Goal: Information Seeking & Learning: Learn about a topic

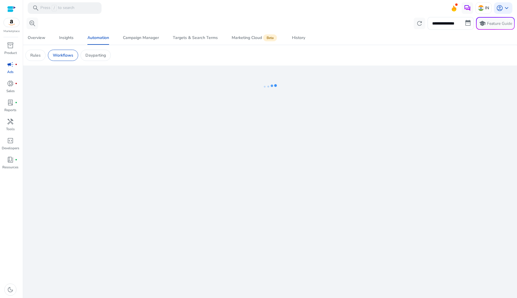
click at [212, 139] on div "**********" at bounding box center [269, 157] width 489 height 282
click at [8, 24] on img at bounding box center [12, 22] width 16 height 9
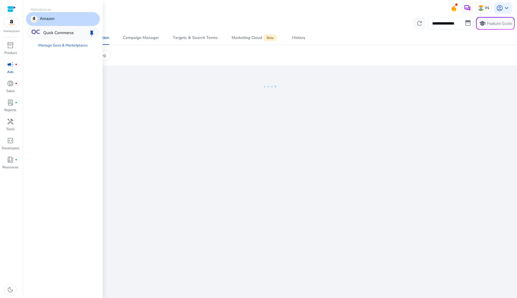
click at [52, 28] on div "Quick Commerce keep" at bounding box center [63, 33] width 74 height 14
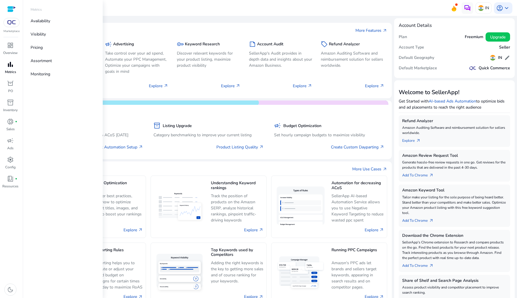
click at [12, 61] on span "bar_chart" at bounding box center [10, 64] width 7 height 7
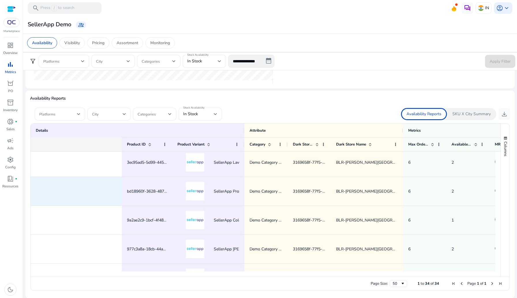
scroll to position [0, 237]
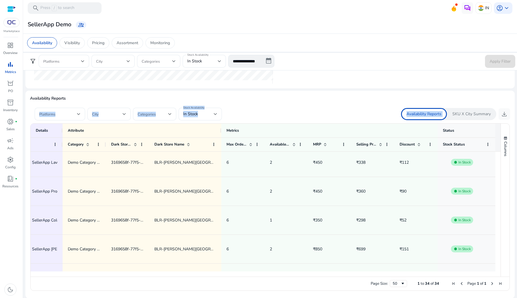
click at [467, 107] on div "Availability Reports Platforms City Categories Stock Availability In Stock Avai…" at bounding box center [270, 194] width 480 height 198
click at [466, 115] on p "SKU X City Summary" at bounding box center [471, 114] width 38 height 6
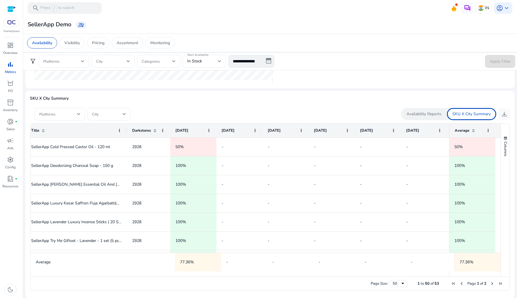
click at [381, 97] on p "SKU X City Summary" at bounding box center [270, 98] width 480 height 6
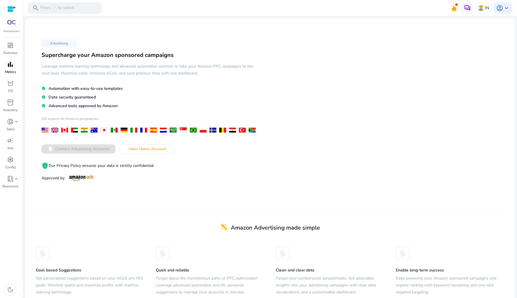
click at [10, 70] on p "Metrics" at bounding box center [10, 71] width 11 height 5
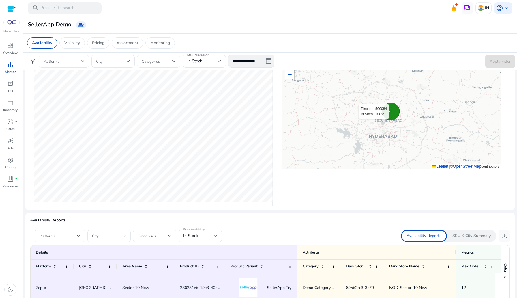
click at [392, 113] on icon at bounding box center [390, 111] width 17 height 17
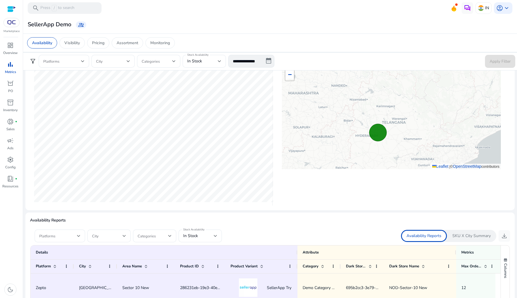
click at [392, 206] on mat-card "City Level Stock Availability In Stock Out of Stock + − Leaflet | © OpenStreetM…" at bounding box center [269, 125] width 489 height 170
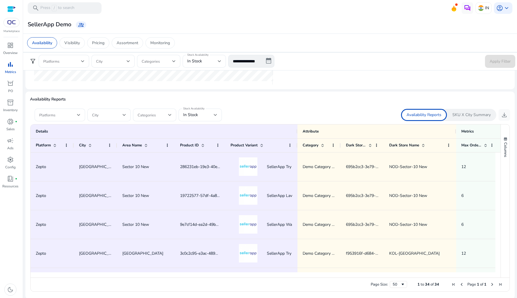
click at [463, 123] on ag-grid-angular "1 to 34 of 34. Page 1 of 1 Drag here to set row groups Drag here to set column …" at bounding box center [270, 207] width 488 height 173
click at [465, 114] on p "SKU X City Summary" at bounding box center [471, 115] width 38 height 6
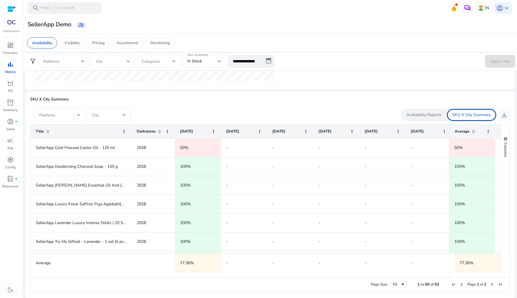
click at [437, 114] on p "Availability Reports" at bounding box center [423, 115] width 35 height 6
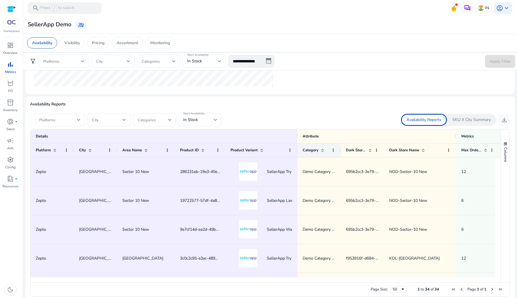
click at [298, 149] on div "Category" at bounding box center [318, 150] width 43 height 14
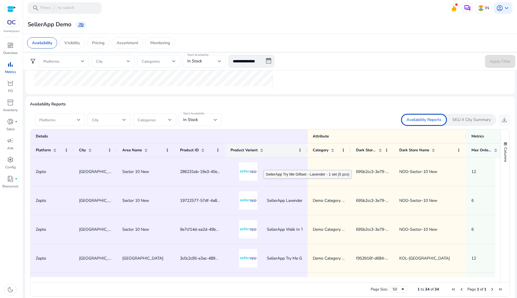
drag, startPoint x: 296, startPoint y: 150, endPoint x: 261, endPoint y: 164, distance: 38.2
click at [261, 164] on div "Details Attribute Metrics Platform City 12" at bounding box center [266, 205] width 470 height 153
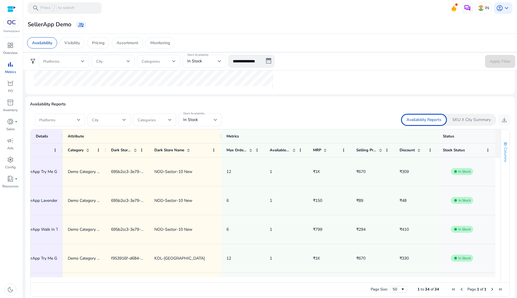
click at [503, 154] on span "Columns" at bounding box center [505, 154] width 5 height 15
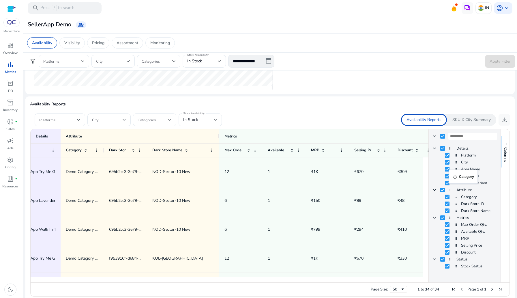
drag, startPoint x: 452, startPoint y: 198, endPoint x: 452, endPoint y: 173, distance: 24.8
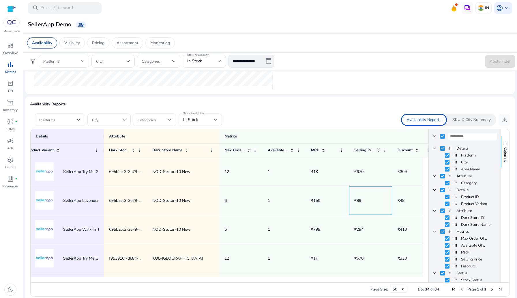
click at [377, 194] on span "₹89" at bounding box center [370, 200] width 33 height 12
click at [503, 155] on span "Columns" at bounding box center [505, 154] width 5 height 15
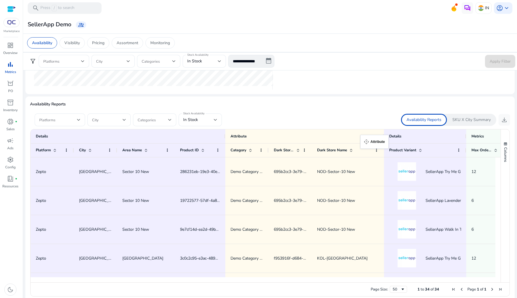
drag, startPoint x: 206, startPoint y: 135, endPoint x: 363, endPoint y: 138, distance: 157.2
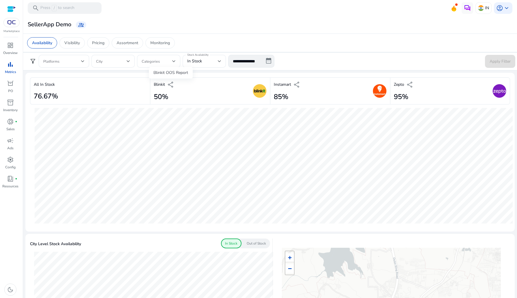
click at [172, 85] on span "share" at bounding box center [170, 84] width 7 height 7
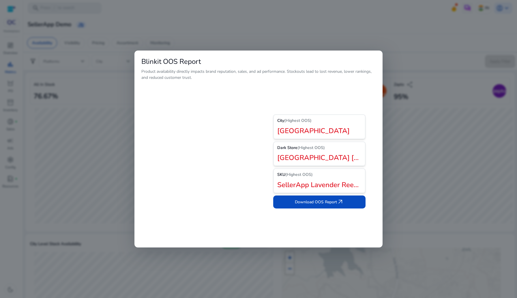
click at [101, 106] on div at bounding box center [258, 149] width 517 height 298
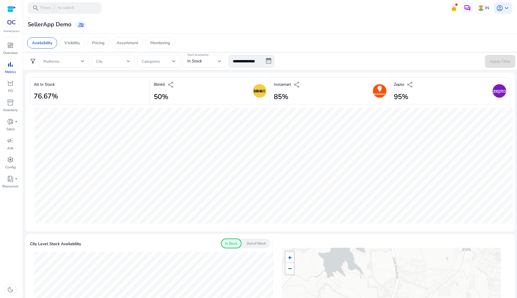
drag, startPoint x: 153, startPoint y: 96, endPoint x: 174, endPoint y: 96, distance: 21.6
click at [174, 96] on div "Blinkit share 50%" at bounding box center [210, 90] width 120 height 27
drag, startPoint x: 37, startPoint y: 95, endPoint x: 71, endPoint y: 97, distance: 33.8
click at [71, 97] on div "All In Stock 76.67%" at bounding box center [90, 90] width 120 height 27
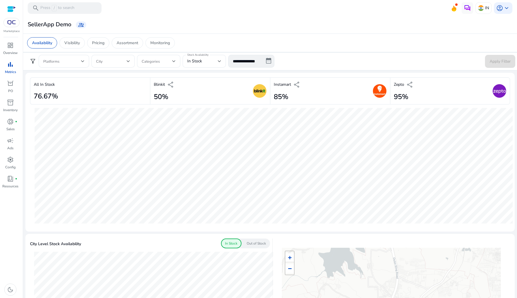
click at [71, 97] on div "All In Stock 76.67%" at bounding box center [90, 90] width 120 height 27
click at [288, 57] on form "**********" at bounding box center [270, 61] width 490 height 13
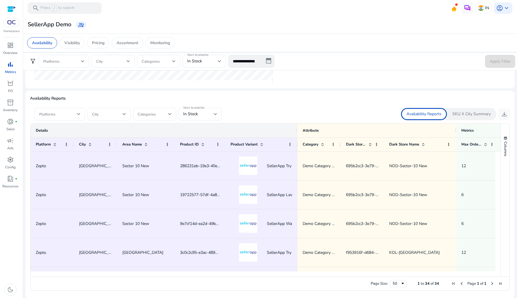
click at [297, 130] on div at bounding box center [297, 130] width 2 height 14
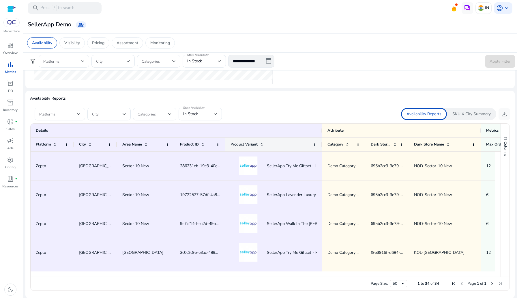
drag, startPoint x: 296, startPoint y: 144, endPoint x: 321, endPoint y: 145, distance: 24.8
click at [321, 145] on div at bounding box center [322, 145] width 2 height 14
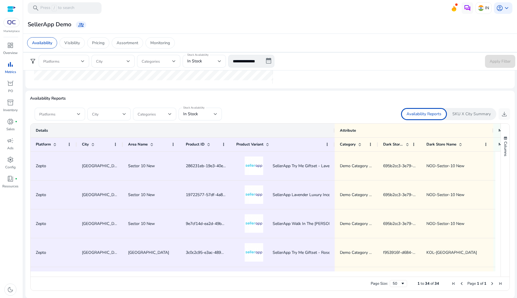
drag, startPoint x: 322, startPoint y: 129, endPoint x: 334, endPoint y: 129, distance: 12.4
click at [334, 129] on div at bounding box center [334, 130] width 2 height 14
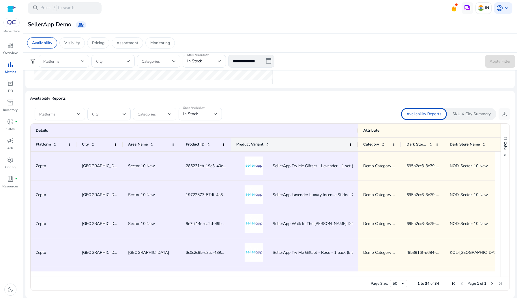
click at [358, 143] on div at bounding box center [357, 145] width 2 height 14
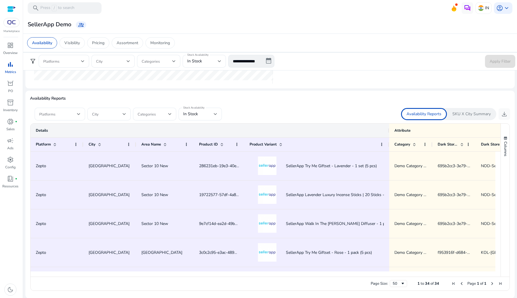
drag, startPoint x: 358, startPoint y: 129, endPoint x: 389, endPoint y: 128, distance: 30.9
click at [389, 128] on div at bounding box center [389, 130] width 2 height 14
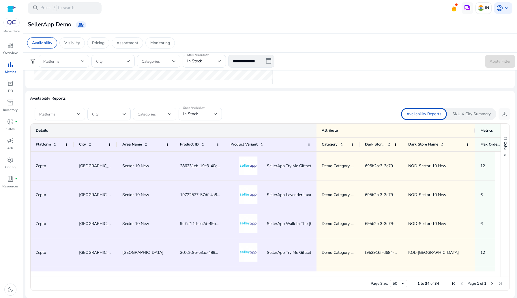
drag, startPoint x: 388, startPoint y: 130, endPoint x: 258, endPoint y: 129, distance: 130.6
click at [258, 129] on div "Details" at bounding box center [174, 130] width 286 height 14
click at [60, 116] on span at bounding box center [58, 114] width 38 height 6
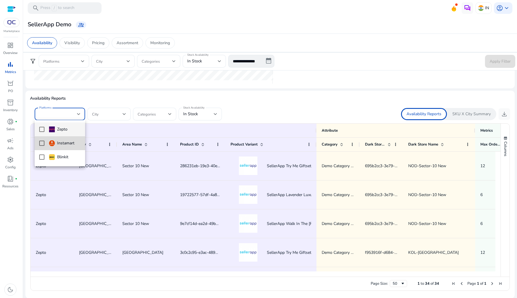
click at [63, 145] on div "Instamart" at bounding box center [61, 143] width 25 height 6
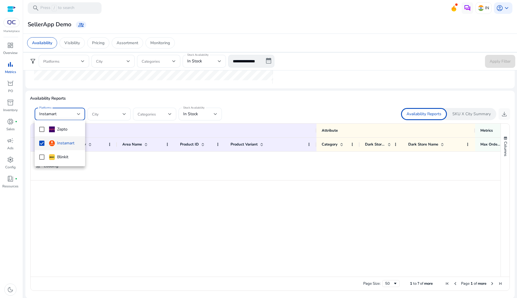
click at [111, 98] on div at bounding box center [258, 149] width 517 height 298
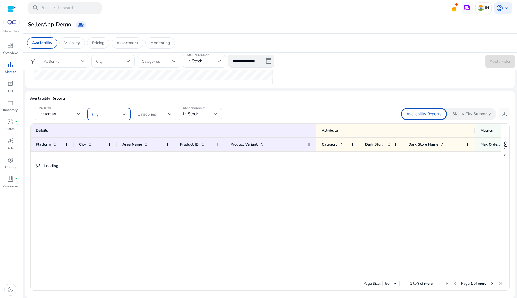
click at [111, 113] on span at bounding box center [107, 114] width 31 height 6
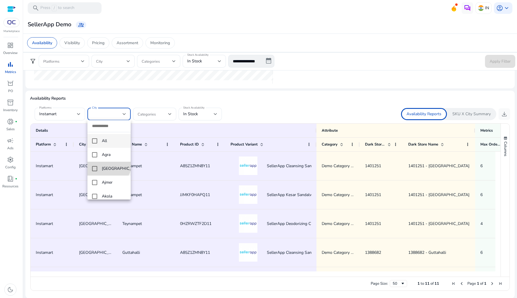
click at [107, 162] on mat-option "[GEOGRAPHIC_DATA]" at bounding box center [108, 168] width 43 height 14
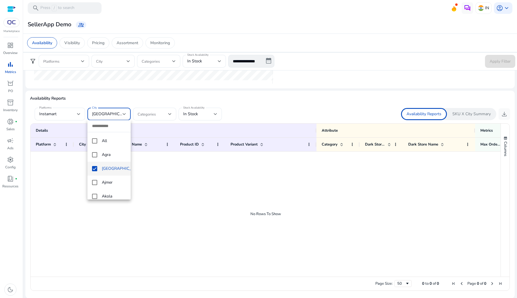
click at [131, 91] on div at bounding box center [258, 149] width 517 height 298
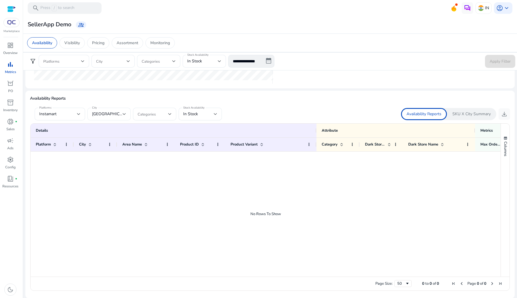
click at [117, 108] on div "[GEOGRAPHIC_DATA]" at bounding box center [109, 114] width 34 height 13
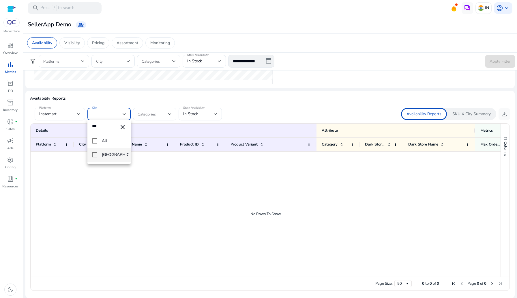
type input "***"
click at [101, 154] on mat-option "[GEOGRAPHIC_DATA]" at bounding box center [108, 155] width 43 height 14
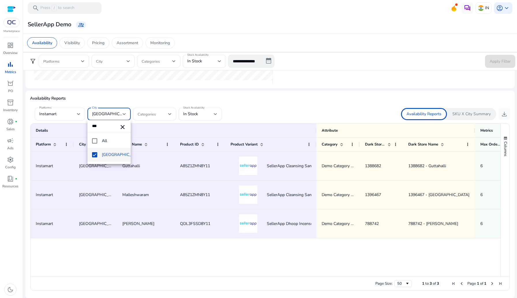
click at [160, 182] on div at bounding box center [258, 149] width 517 height 298
click at [118, 114] on span "Ahmedabad, Bengaluru" at bounding box center [134, 113] width 84 height 5
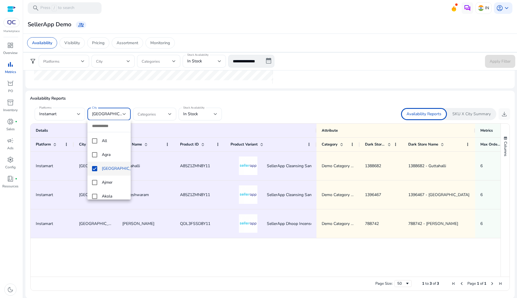
click at [95, 167] on mat-pseudo-checkbox at bounding box center [94, 168] width 5 height 5
click at [271, 97] on div at bounding box center [258, 149] width 517 height 298
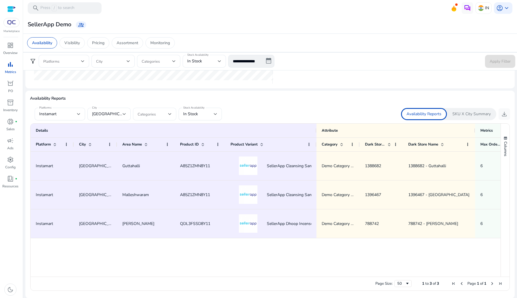
click at [156, 111] on span at bounding box center [153, 114] width 31 height 6
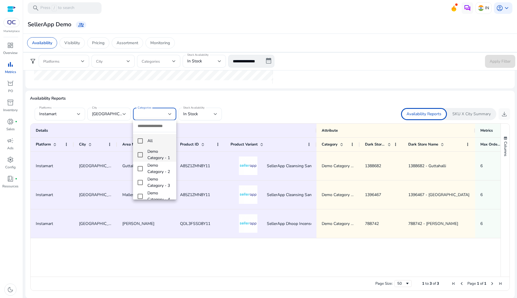
click at [159, 161] on span "Demo Category - 1" at bounding box center [159, 154] width 24 height 13
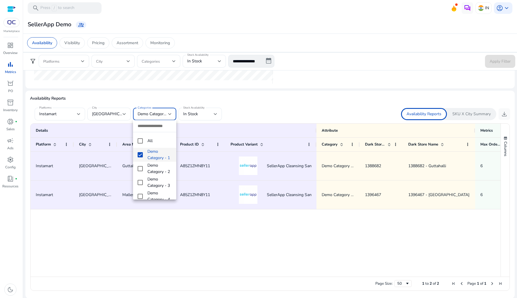
click at [190, 117] on div at bounding box center [258, 149] width 517 height 298
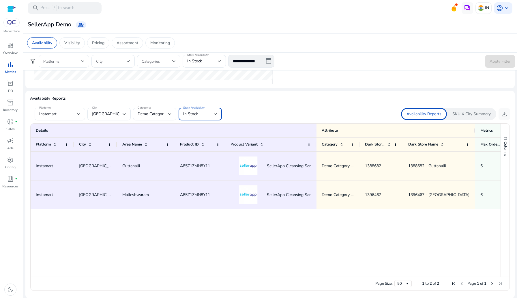
click at [187, 111] on span "In Stock" at bounding box center [190, 113] width 15 height 5
click at [196, 157] on span "Out of Stock" at bounding box center [200, 157] width 34 height 6
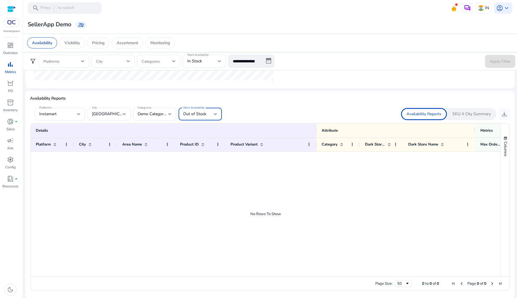
click at [196, 116] on span "Out of Stock" at bounding box center [194, 113] width 23 height 5
click at [196, 141] on span "In Stock" at bounding box center [200, 143] width 34 height 6
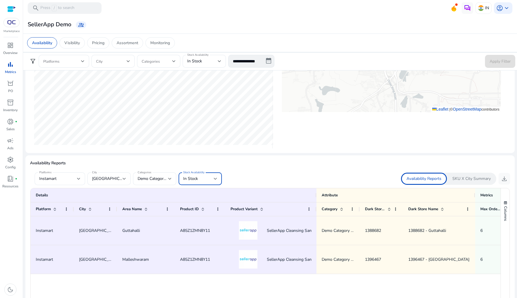
scroll to position [253, 0]
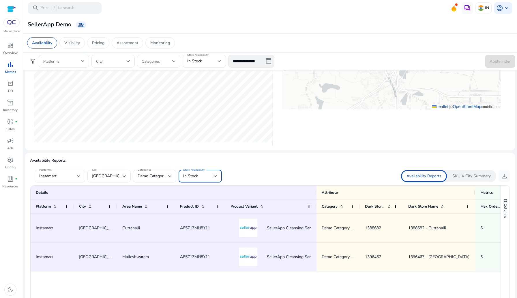
click at [53, 176] on span "Instamart" at bounding box center [47, 175] width 17 height 5
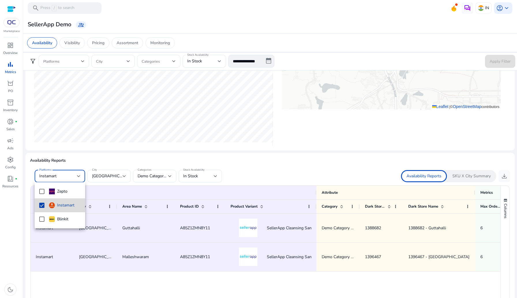
click at [42, 206] on mat-pseudo-checkbox at bounding box center [41, 204] width 5 height 5
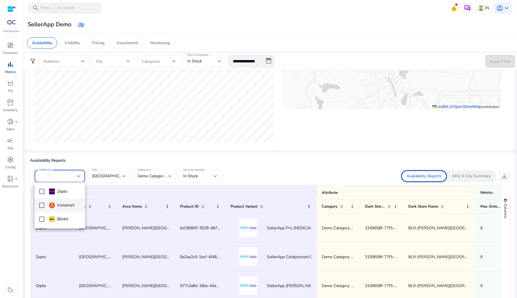
click at [107, 184] on div at bounding box center [258, 149] width 517 height 298
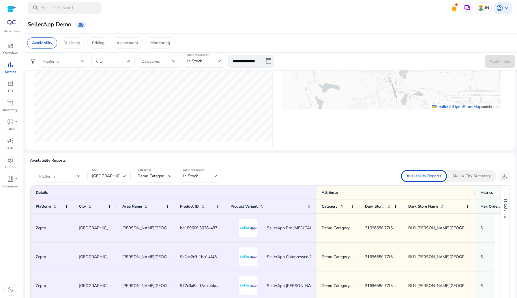
click at [107, 174] on span "[GEOGRAPHIC_DATA]" at bounding box center [112, 175] width 41 height 5
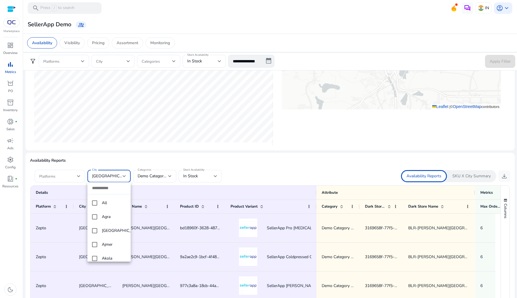
scroll to position [294, 0]
click at [96, 254] on mat-pseudo-checkbox at bounding box center [94, 254] width 5 height 5
click at [147, 172] on div at bounding box center [258, 149] width 517 height 298
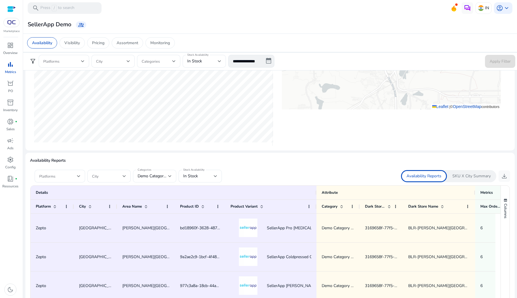
click at [151, 176] on span "Demo Category - 1" at bounding box center [155, 175] width 34 height 5
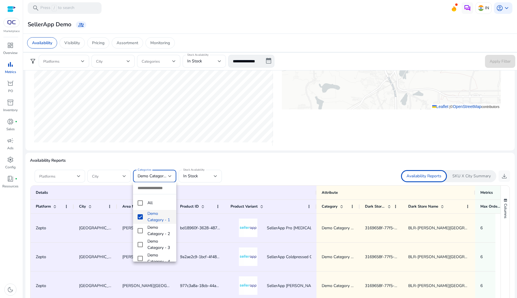
click at [141, 219] on mat-pseudo-checkbox at bounding box center [140, 216] width 5 height 5
click at [194, 171] on div at bounding box center [258, 149] width 517 height 298
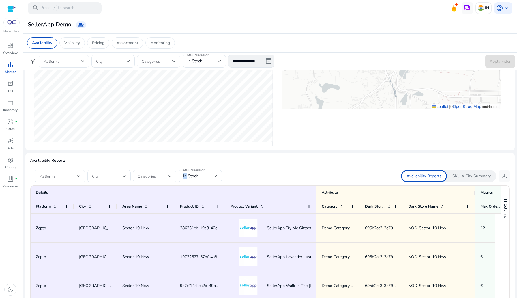
click at [194, 171] on div "In Stock" at bounding box center [200, 176] width 34 height 13
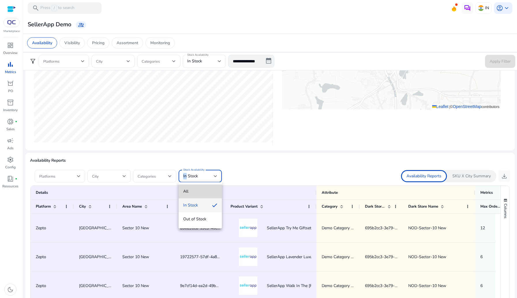
click at [186, 194] on span "All" at bounding box center [200, 191] width 34 height 6
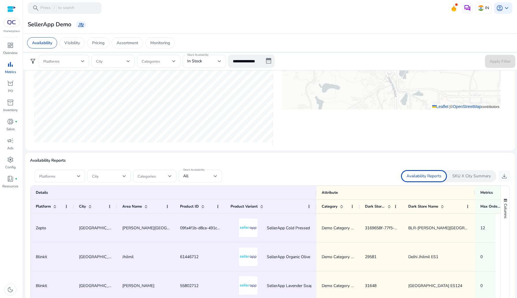
click at [264, 171] on form "Platforms City Categories Stock Availability All" at bounding box center [150, 176] width 240 height 13
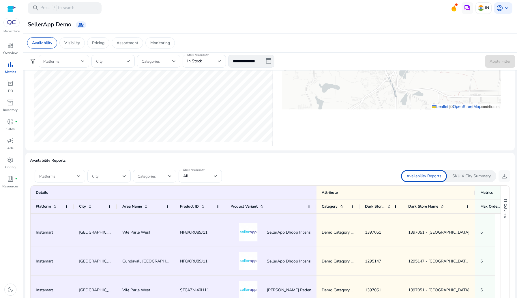
scroll to position [0, 0]
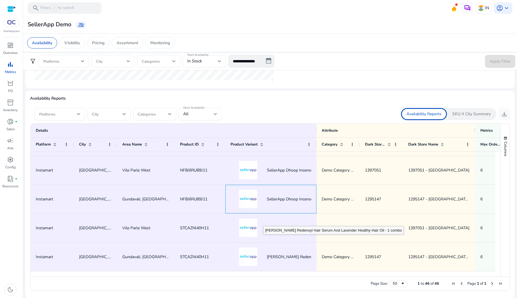
drag, startPoint x: 246, startPoint y: 201, endPoint x: 263, endPoint y: 220, distance: 26.1
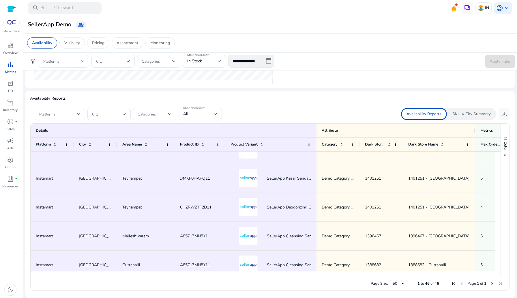
scroll to position [968, 0]
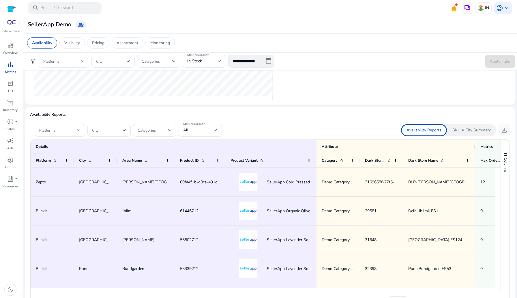
click at [464, 132] on p "SKU X City Summary" at bounding box center [471, 130] width 38 height 6
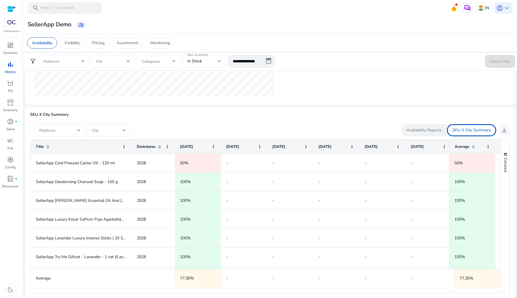
click at [104, 123] on div at bounding box center [270, 121] width 480 height 5
click at [105, 129] on span at bounding box center [107, 130] width 31 height 6
type input "***"
click at [99, 173] on span "[GEOGRAPHIC_DATA]" at bounding box center [109, 171] width 34 height 6
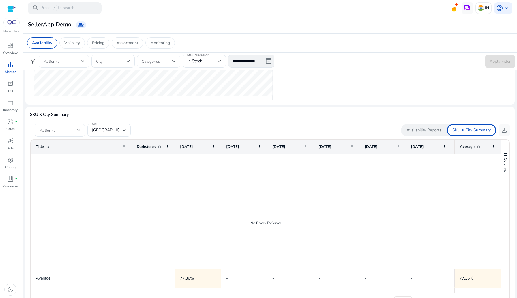
click at [171, 117] on div "SKU X City Summary Platforms City [GEOGRAPHIC_DATA] Availability Reports SKU X …" at bounding box center [270, 210] width 480 height 198
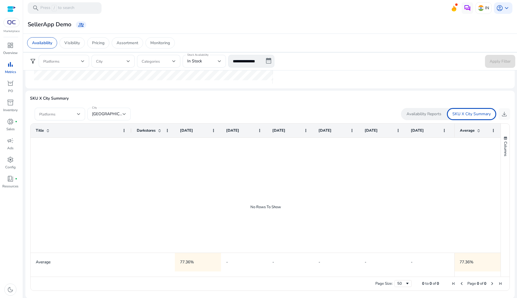
click at [116, 112] on div "[GEOGRAPHIC_DATA]" at bounding box center [107, 114] width 31 height 6
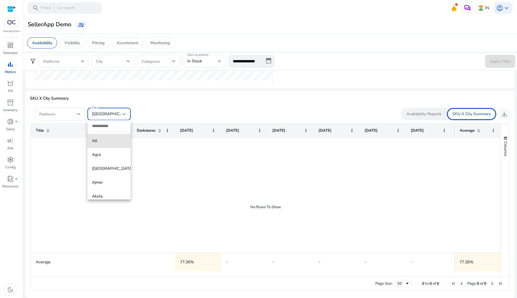
click at [112, 138] on span "All" at bounding box center [109, 141] width 34 height 6
click at [107, 111] on div "All" at bounding box center [107, 114] width 31 height 6
click at [106, 170] on span "[GEOGRAPHIC_DATA]" at bounding box center [109, 168] width 34 height 6
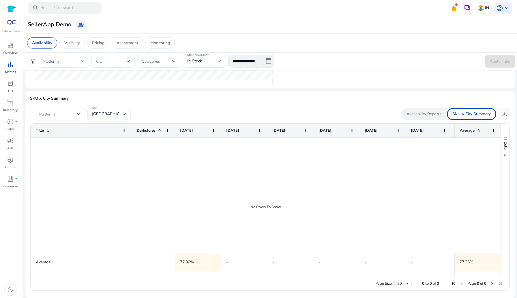
click at [113, 117] on div "[GEOGRAPHIC_DATA]" at bounding box center [109, 114] width 34 height 13
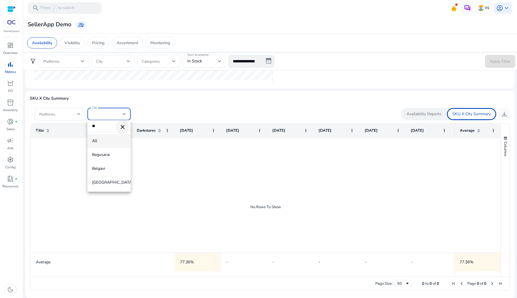
type input "**"
click at [118, 127] on span "Clear" at bounding box center [123, 127] width 14 height 14
click at [151, 161] on div at bounding box center [258, 149] width 517 height 298
click at [151, 161] on div at bounding box center [243, 195] width 424 height 115
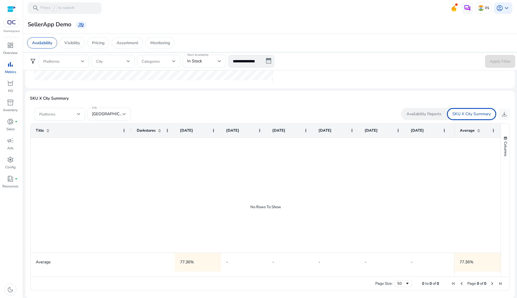
click at [151, 161] on div at bounding box center [243, 195] width 424 height 115
click at [121, 118] on div "[GEOGRAPHIC_DATA]" at bounding box center [109, 114] width 34 height 13
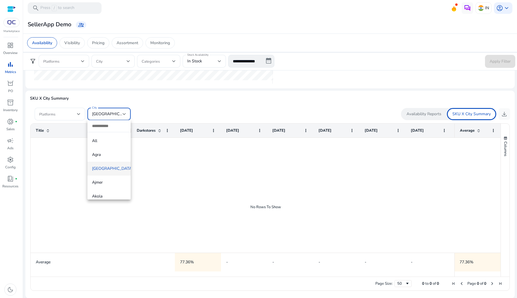
click at [112, 126] on input "dropdown search" at bounding box center [108, 126] width 43 height 12
drag, startPoint x: 95, startPoint y: 156, endPoint x: 106, endPoint y: 141, distance: 18.0
click at [106, 141] on div "All Agra [GEOGRAPHIC_DATA] [GEOGRAPHIC_DATA] [GEOGRAPHIC_DATA] [GEOGRAPHIC_DATA…" at bounding box center [108, 159] width 43 height 79
click at [106, 141] on span "All" at bounding box center [109, 141] width 34 height 6
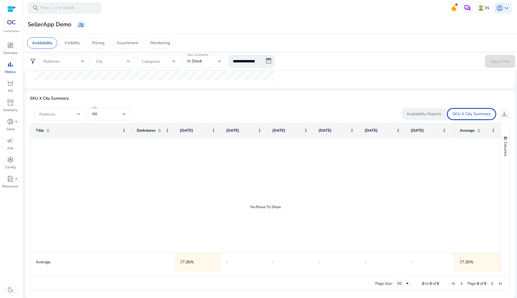
click at [420, 118] on div "Availability Reports" at bounding box center [424, 114] width 46 height 12
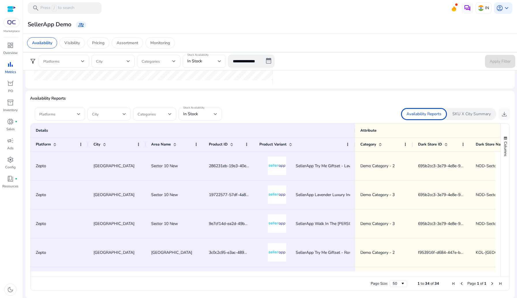
click at [457, 114] on p "SKU X City Summary" at bounding box center [471, 114] width 38 height 6
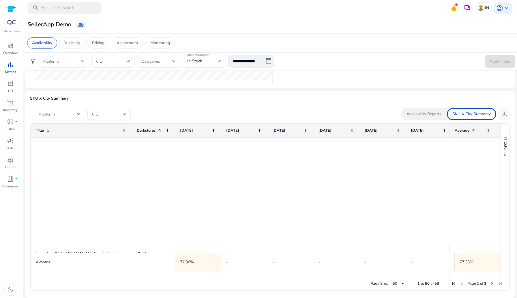
scroll to position [469, 0]
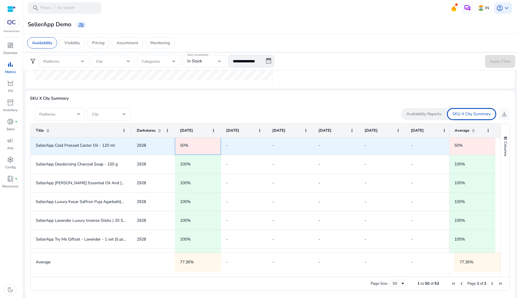
click at [185, 147] on span "50%" at bounding box center [184, 144] width 8 height 5
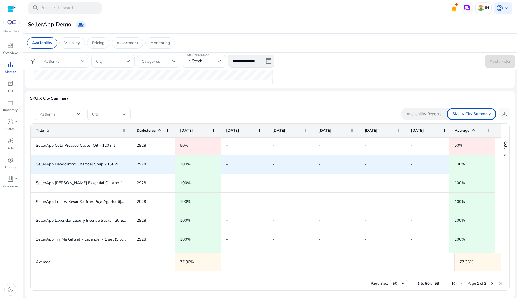
click at [191, 169] on span "100%" at bounding box center [198, 164] width 36 height 12
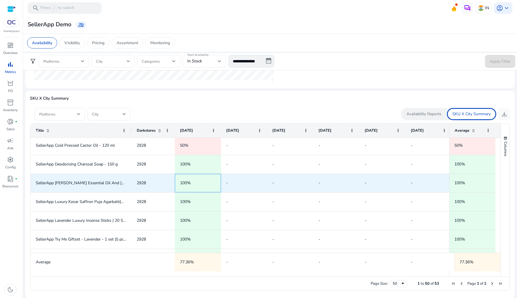
click at [191, 190] on div "100%" at bounding box center [198, 183] width 36 height 18
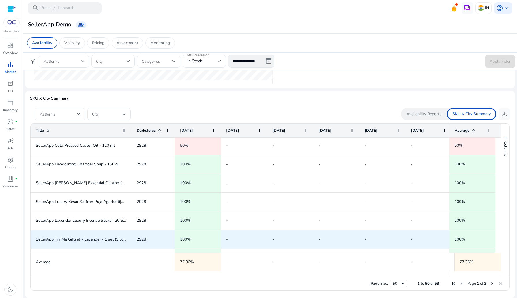
click at [188, 232] on div "100%" at bounding box center [198, 239] width 36 height 18
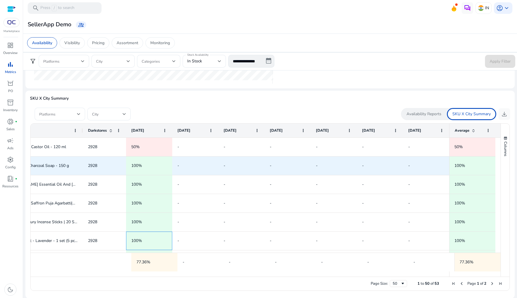
scroll to position [0, 0]
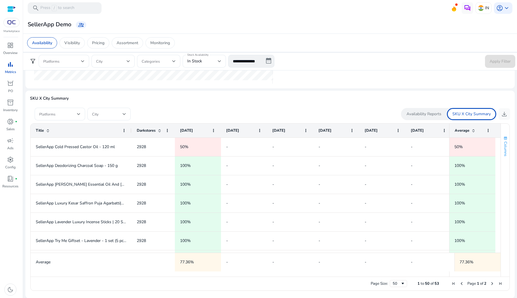
click at [505, 153] on span "Columns" at bounding box center [505, 148] width 5 height 15
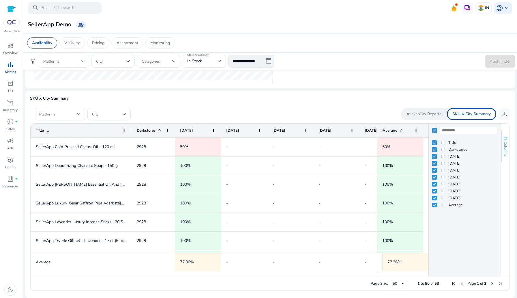
click at [505, 153] on span "Columns" at bounding box center [505, 148] width 5 height 15
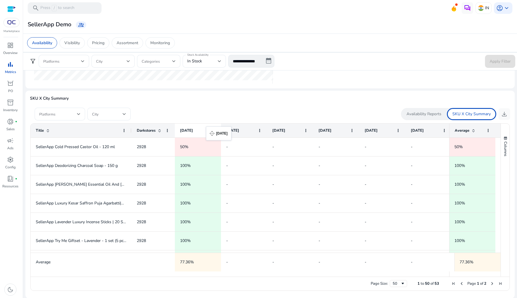
drag, startPoint x: 180, startPoint y: 130, endPoint x: 209, endPoint y: 130, distance: 29.1
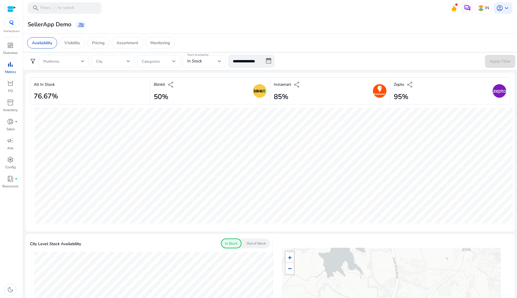
scroll to position [315, 0]
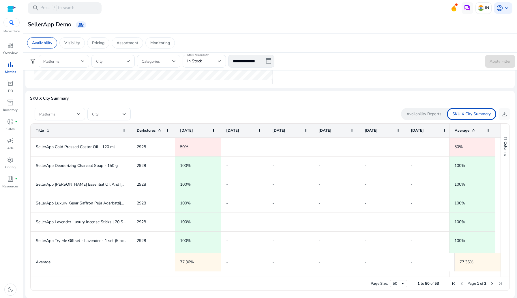
click at [202, 96] on p "SKU X City Summary" at bounding box center [270, 98] width 480 height 6
